Goal: Task Accomplishment & Management: Manage account settings

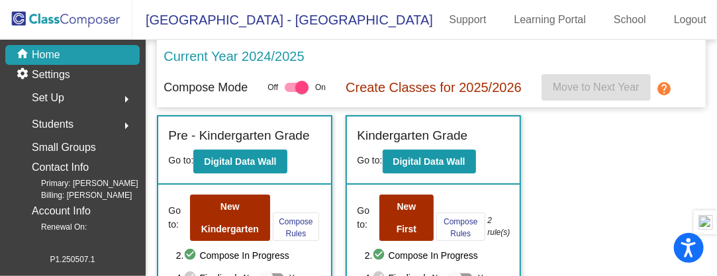
click at [113, 96] on div "Set Up arrow_right" at bounding box center [76, 98] width 126 height 26
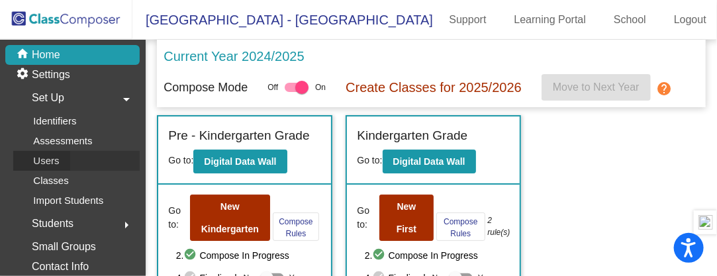
click at [57, 161] on p "Users" at bounding box center [46, 161] width 26 height 16
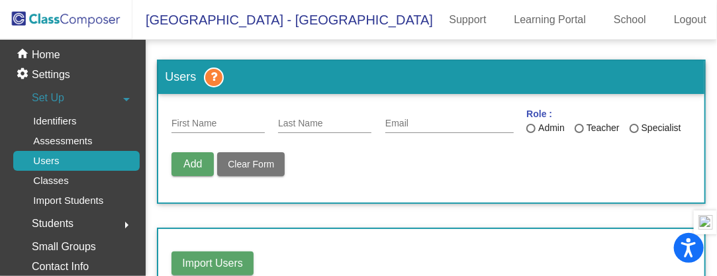
click at [173, 119] on input "First Name" at bounding box center [218, 124] width 93 height 11
type input "[PERSON_NAME]"
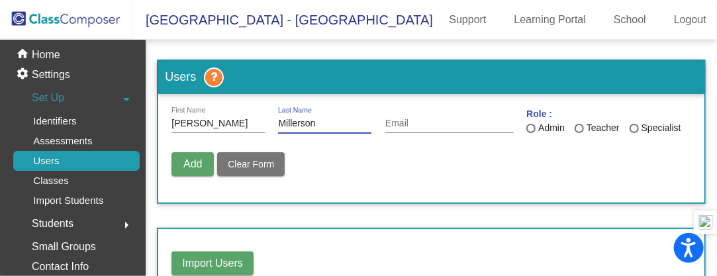
type input "Millerson"
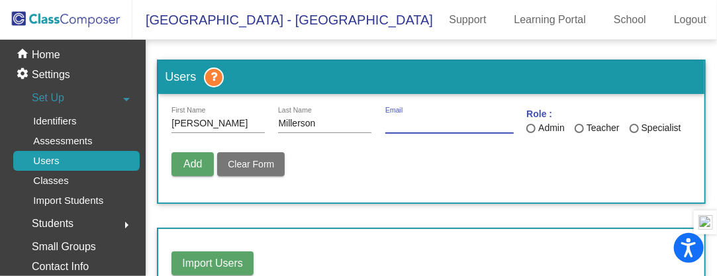
drag, startPoint x: 395, startPoint y: 123, endPoint x: 380, endPoint y: 126, distance: 15.1
click at [380, 126] on div "[PERSON_NAME] First Name [PERSON_NAME] Last Name Email Role : Admin Teacher Spe…" at bounding box center [431, 126] width 519 height 38
click at [387, 127] on input "Email" at bounding box center [449, 124] width 128 height 11
type input "[EMAIL_ADDRESS][DOMAIN_NAME]"
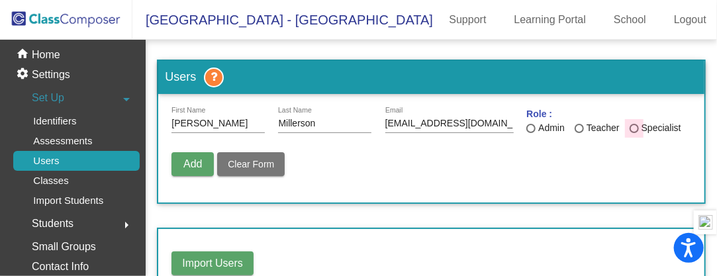
click at [630, 125] on div "Last Name" at bounding box center [634, 128] width 9 height 9
click at [634, 133] on input "Specialist" at bounding box center [634, 133] width 1 height 1
radio input "true"
click at [186, 164] on span "Add" at bounding box center [192, 163] width 19 height 11
radio input "false"
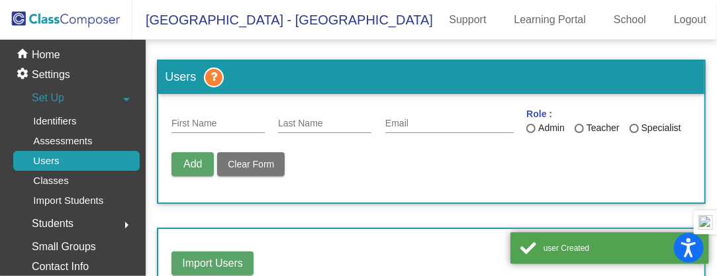
click at [660, 184] on div "Add Delete User Unblock User Clear Form" at bounding box center [431, 170] width 519 height 37
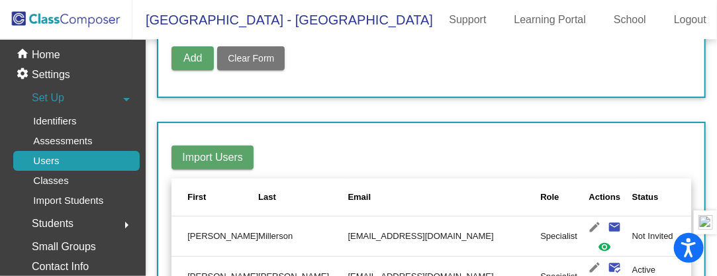
scroll to position [132, 0]
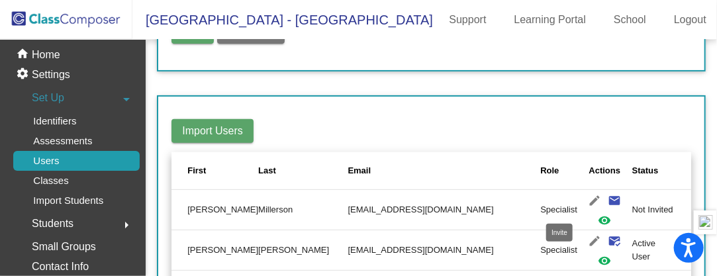
click at [607, 207] on mat-icon "email" at bounding box center [615, 201] width 16 height 16
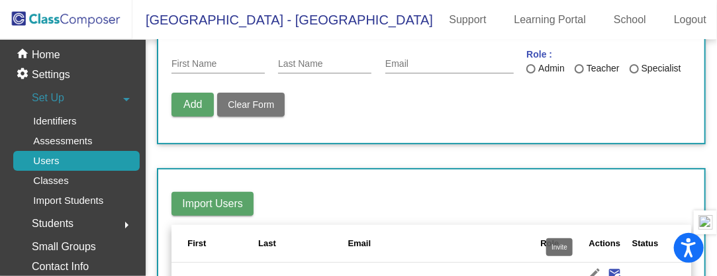
scroll to position [0, 0]
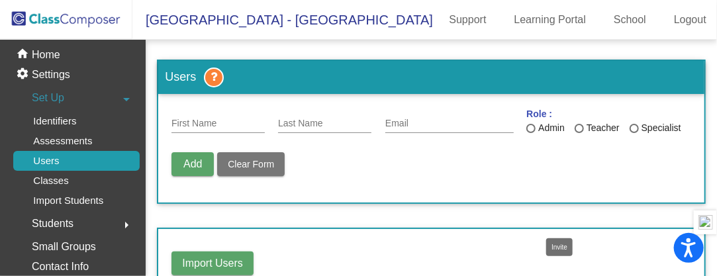
click at [79, 28] on img at bounding box center [66, 19] width 132 height 39
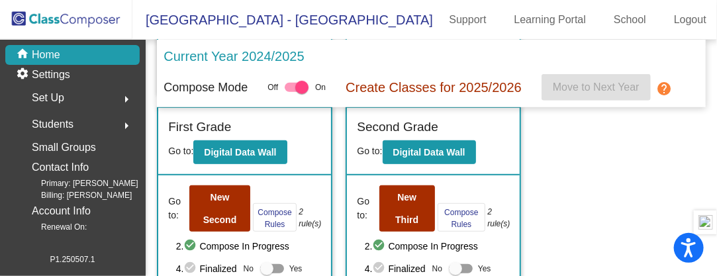
scroll to position [231, 0]
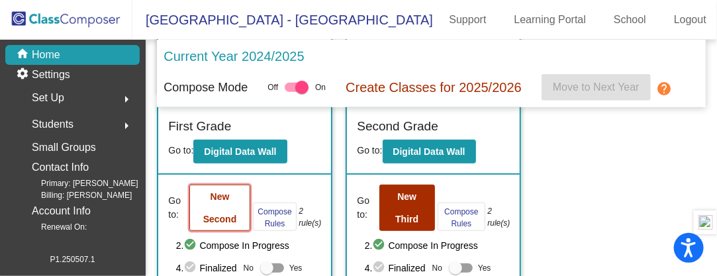
click at [218, 204] on button "New Second" at bounding box center [219, 208] width 61 height 46
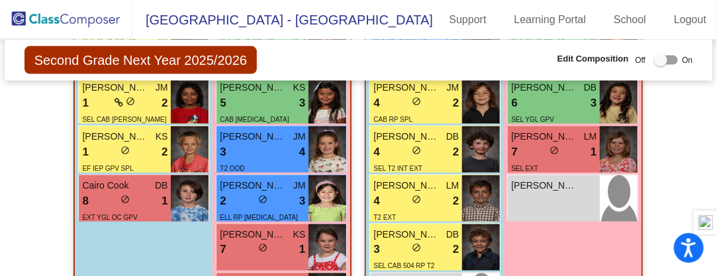
scroll to position [640, 0]
